Goal: Task Accomplishment & Management: Complete application form

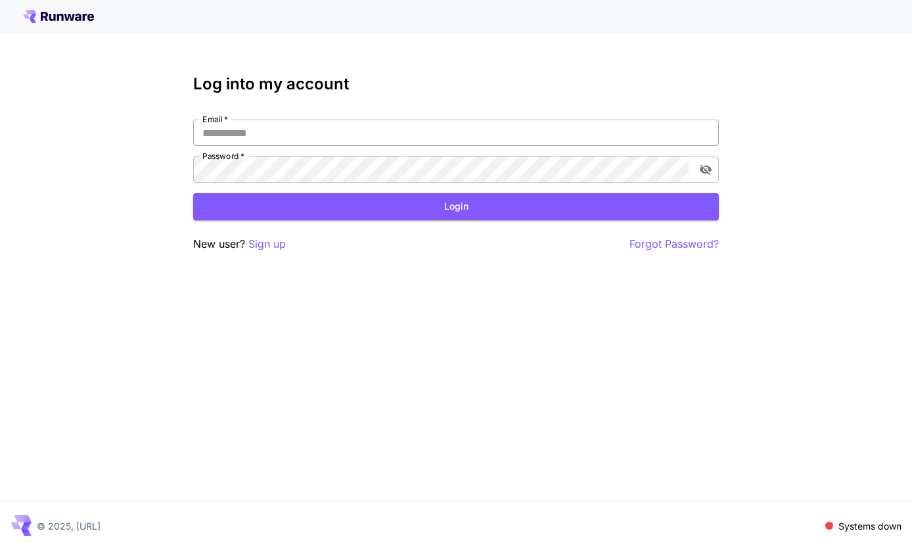
click at [298, 139] on input "Email   *" at bounding box center [456, 133] width 526 height 26
type input "**********"
click button "Login" at bounding box center [456, 206] width 526 height 27
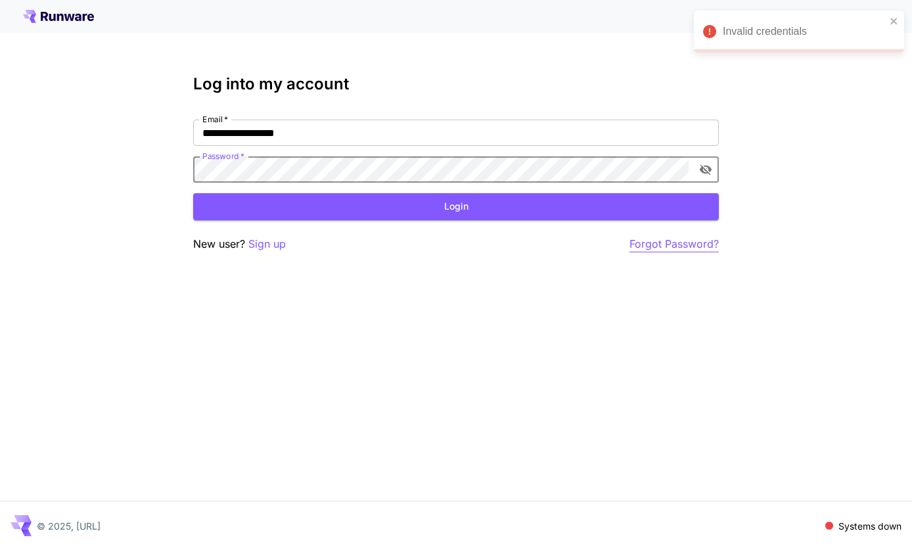
click at [667, 246] on p "Forgot Password?" at bounding box center [674, 244] width 89 height 16
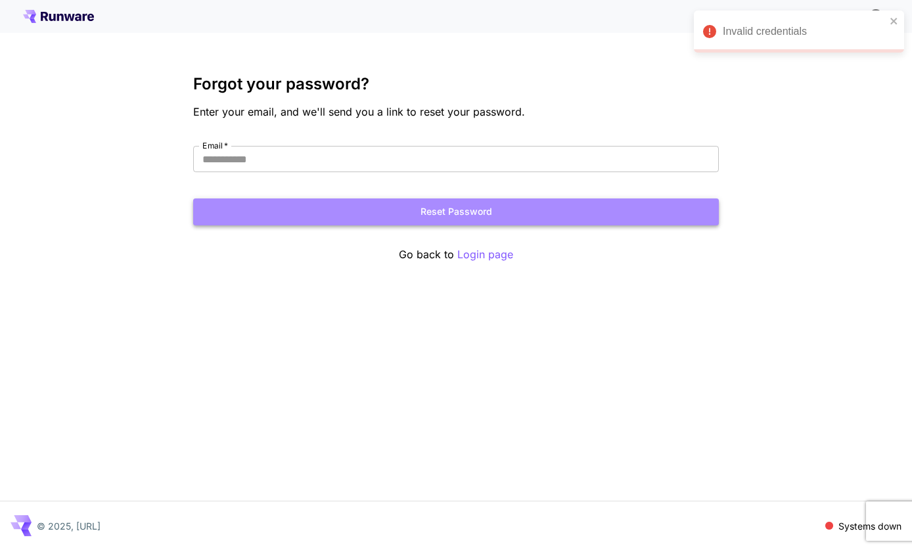
click at [469, 212] on button "Reset Password" at bounding box center [456, 211] width 526 height 27
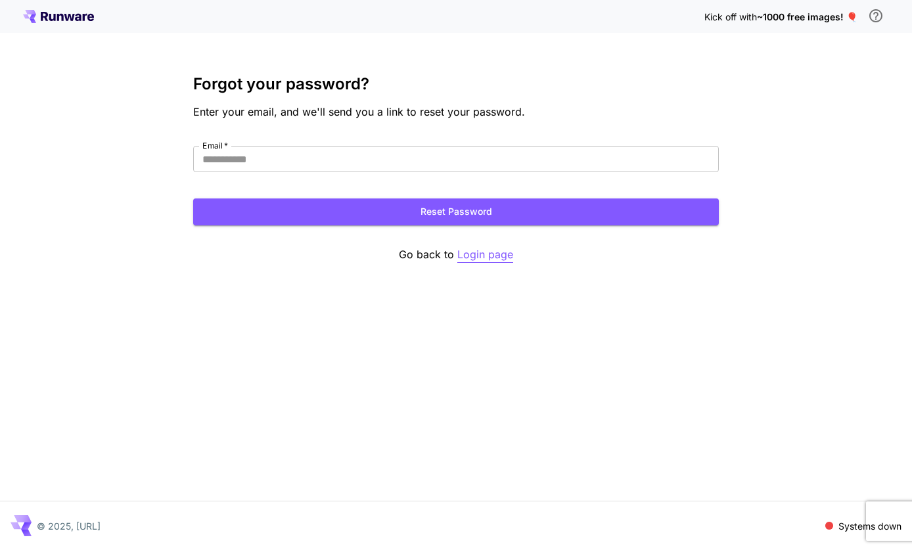
click at [477, 252] on p "Login page" at bounding box center [485, 254] width 56 height 16
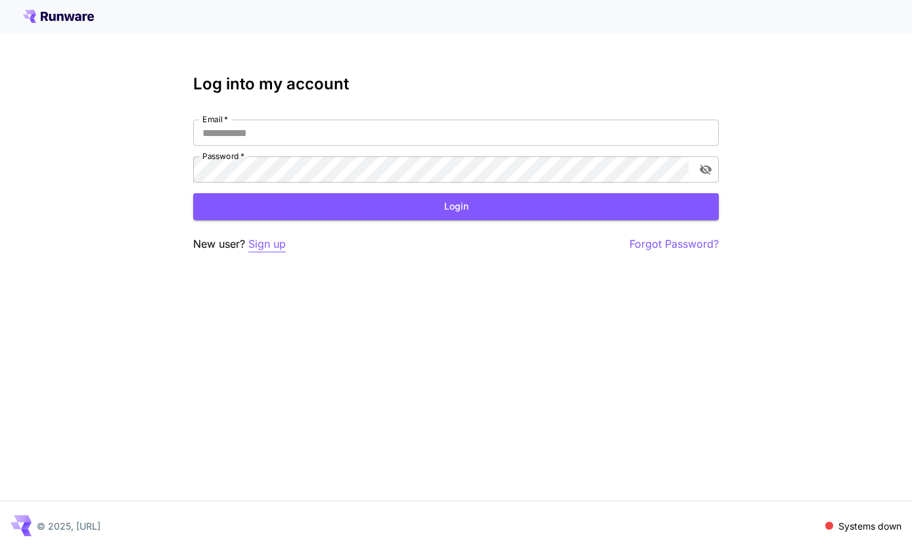
click at [271, 245] on p "Sign up" at bounding box center [266, 244] width 37 height 16
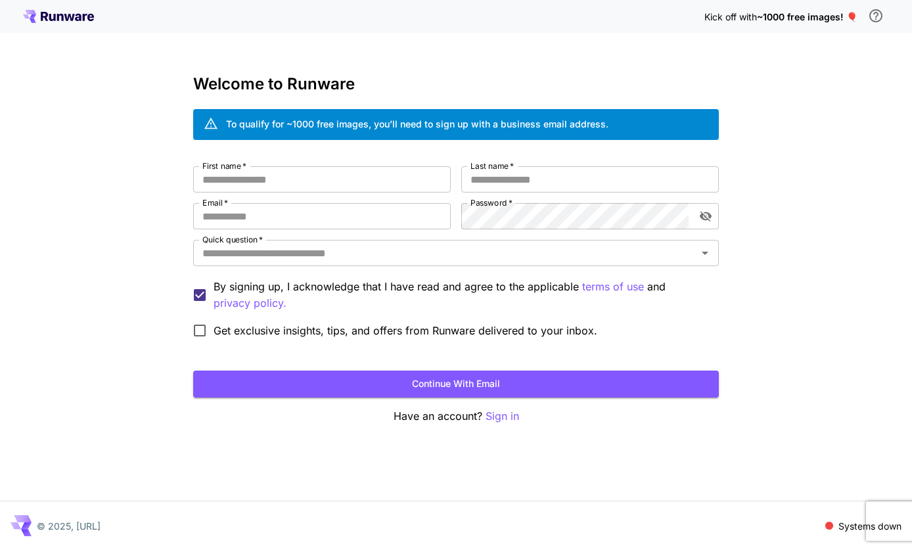
click at [76, 8] on div "Kick off with ~1000 free images! 🎈" at bounding box center [456, 17] width 867 height 28
click at [78, 12] on icon at bounding box center [58, 16] width 71 height 13
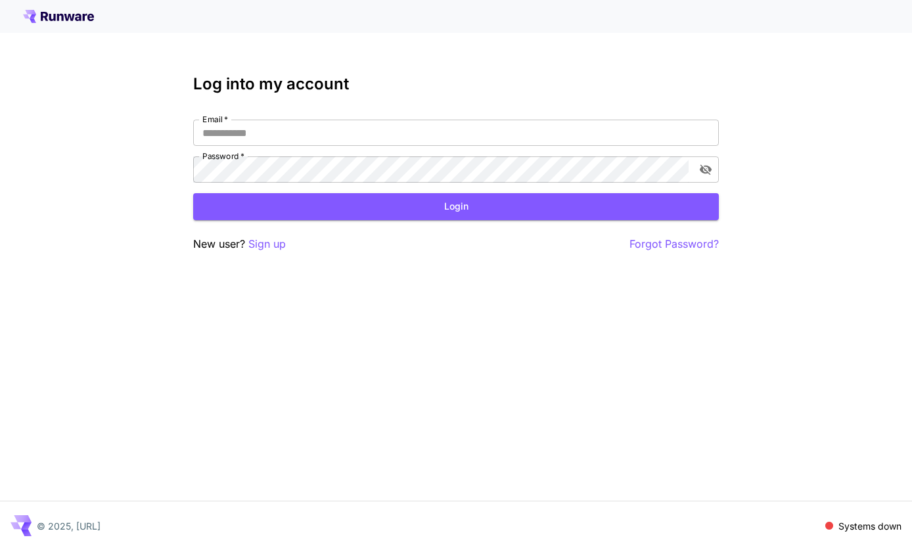
click at [55, 23] on div at bounding box center [456, 16] width 912 height 33
